Goal: Transaction & Acquisition: Download file/media

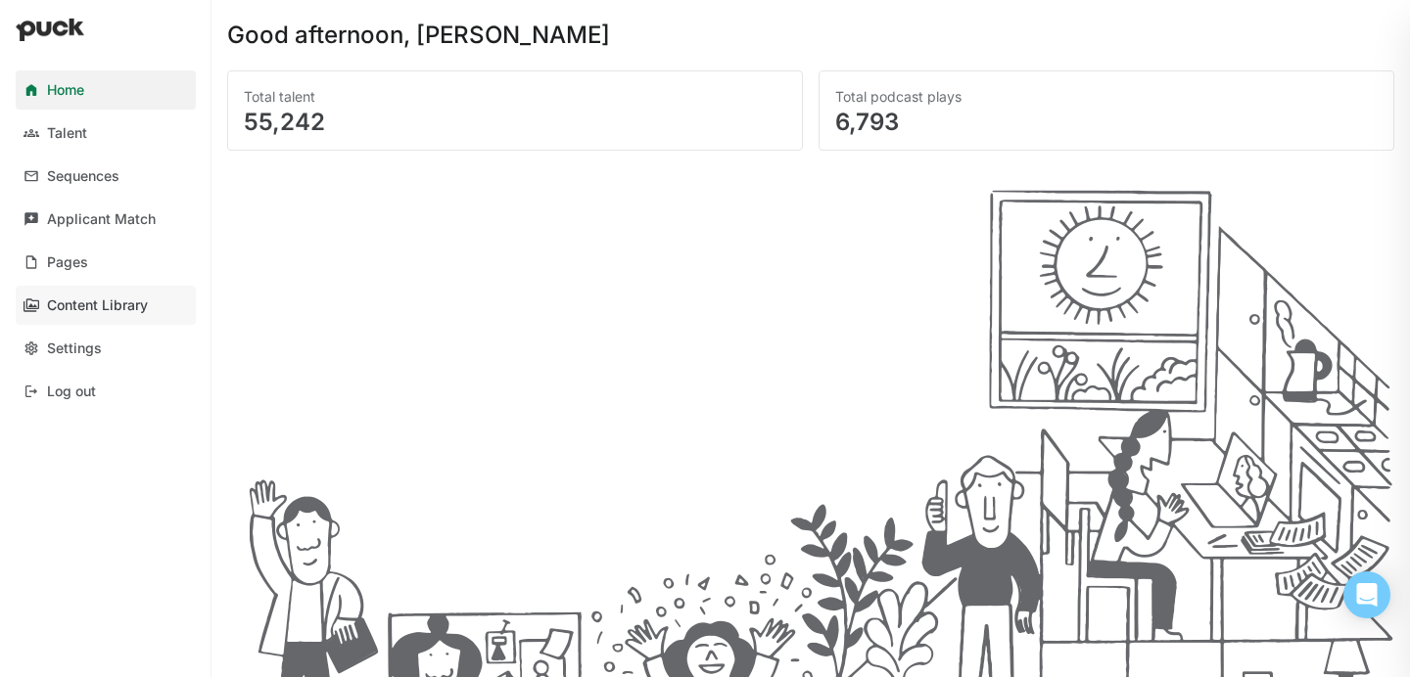
click at [94, 313] on link "Content Library" at bounding box center [106, 305] width 180 height 39
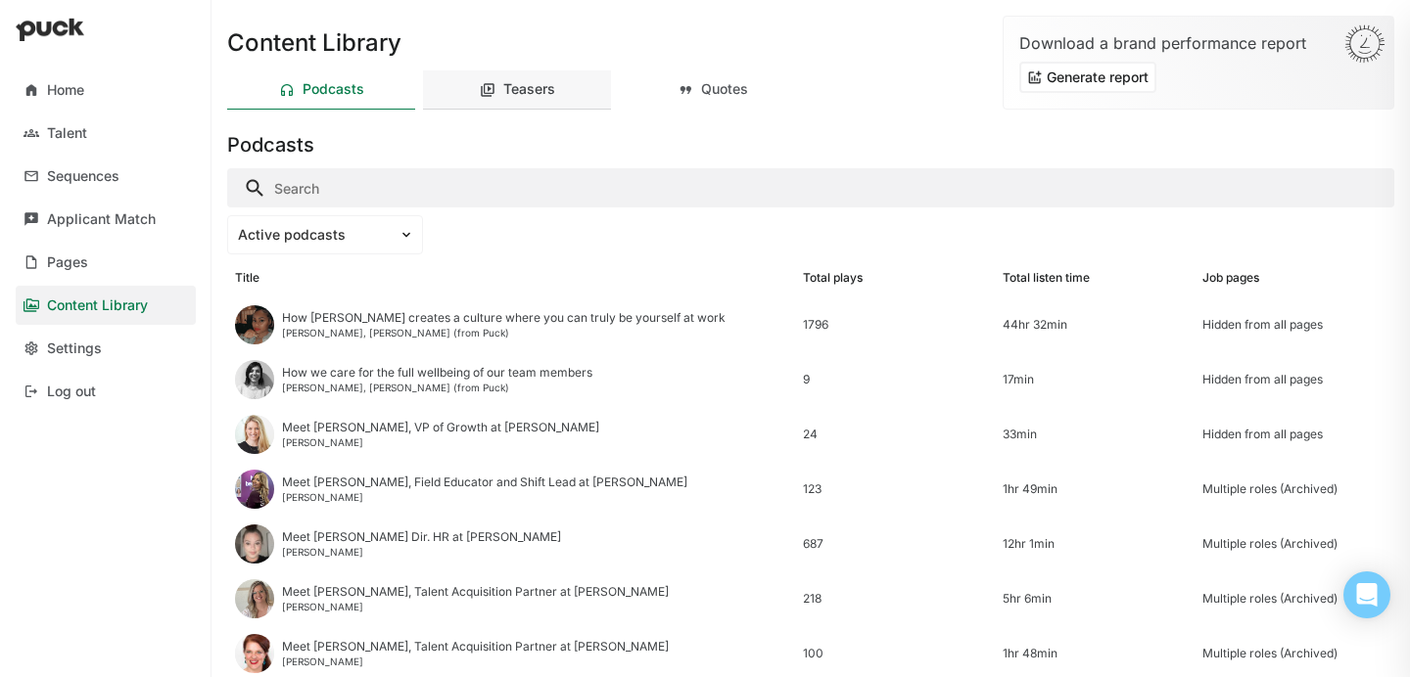
click at [532, 74] on div "Teasers" at bounding box center [517, 89] width 188 height 39
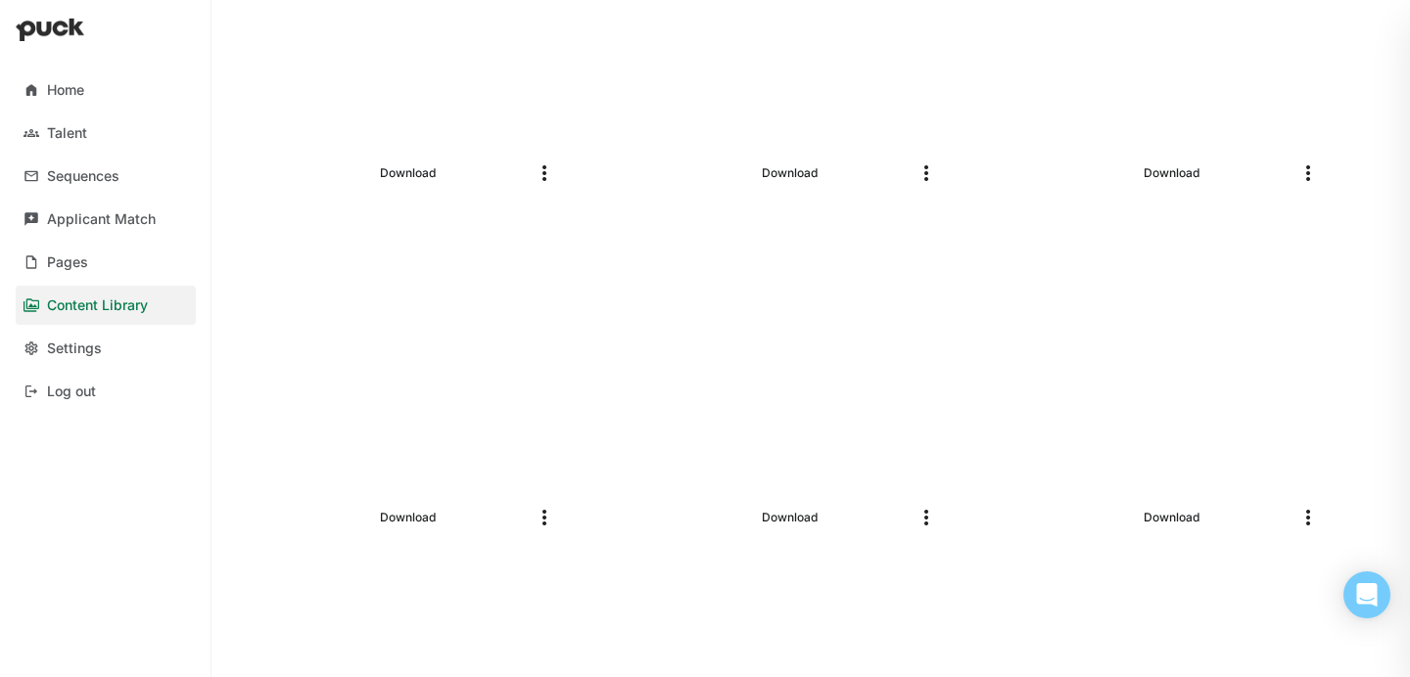
scroll to position [731, 0]
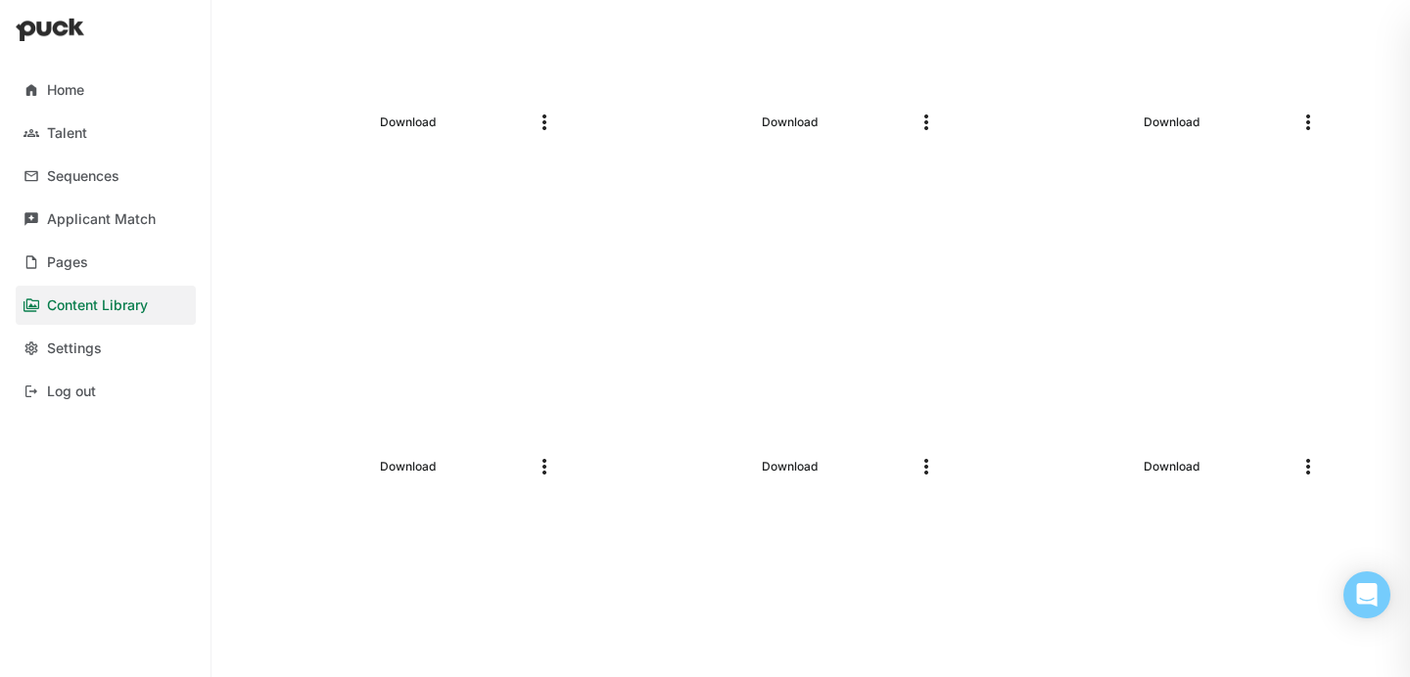
click at [436, 461] on link "Download" at bounding box center [407, 466] width 71 height 23
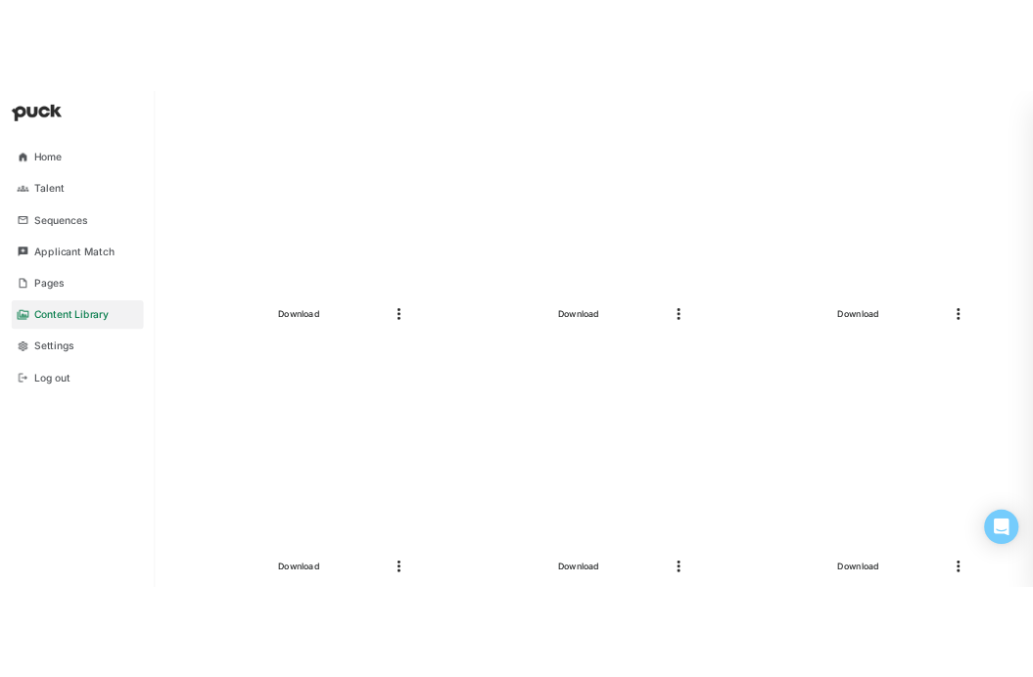
scroll to position [2401, 0]
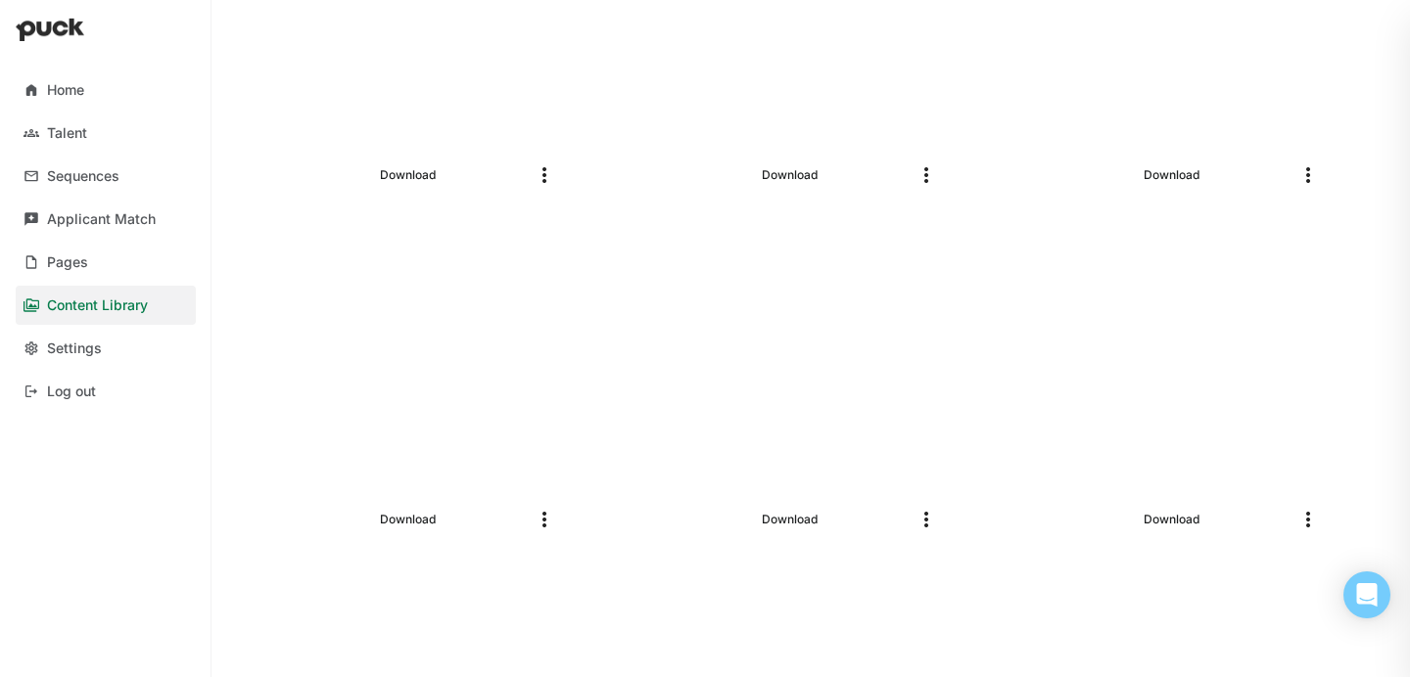
click at [430, 519] on link "Download" at bounding box center [407, 519] width 71 height 23
